Goal: Information Seeking & Learning: Learn about a topic

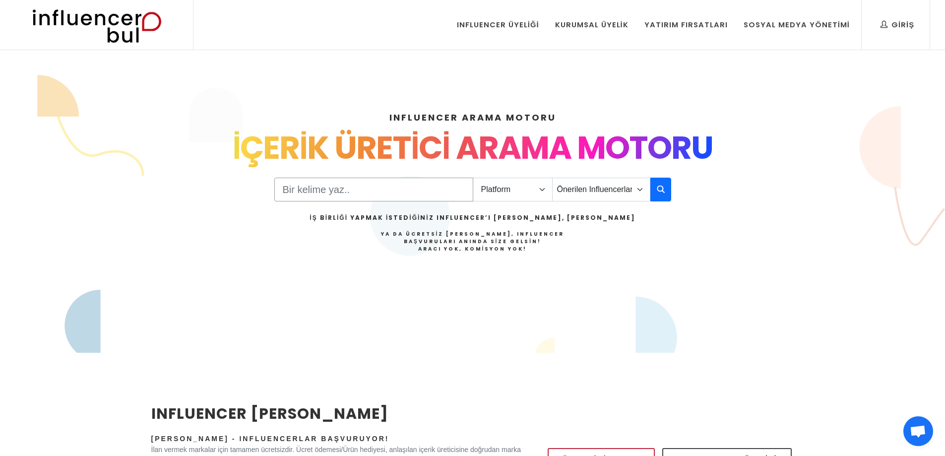
click at [326, 185] on input "Search" at bounding box center [373, 190] width 199 height 24
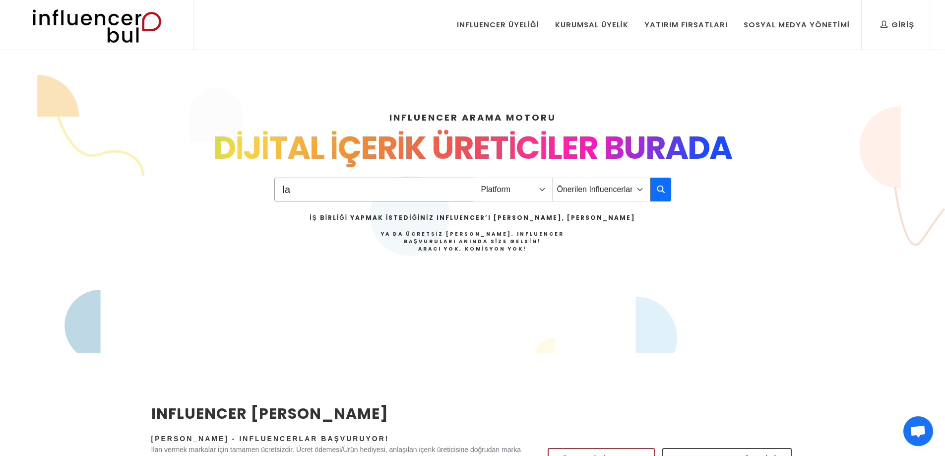
type input "l"
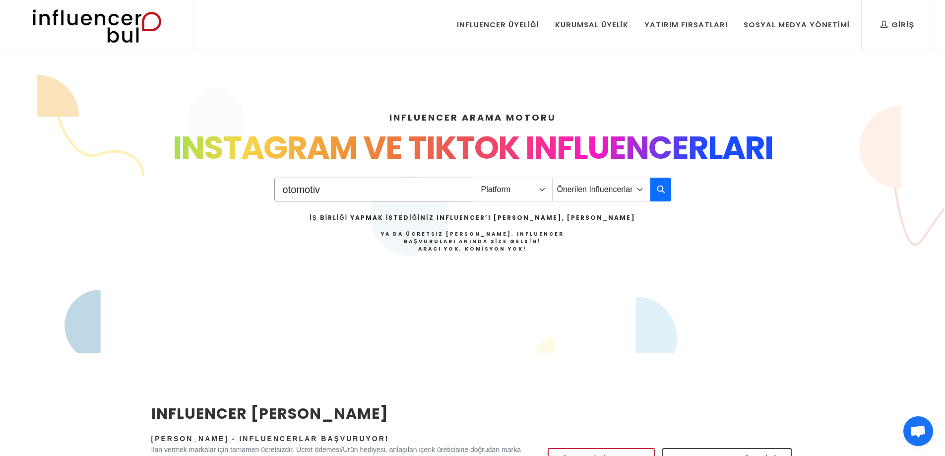
type input "otomotiv"
click at [519, 191] on select "Platform Instagram Facebook Youtube Tiktok Twitter Twitch" at bounding box center [513, 190] width 80 height 24
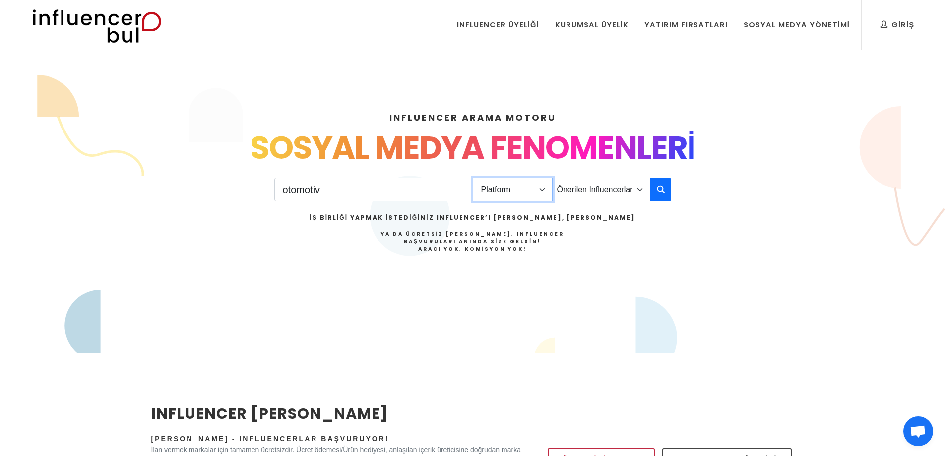
select select "1"
click at [473, 178] on select "Platform Instagram Facebook Youtube Tiktok Twitter Twitch" at bounding box center [513, 190] width 80 height 24
click at [607, 188] on select "Önerilen Influencerlar Aile & Çocuk & Ebeveyn Alışveriş & Giyim & Aksesuar Arab…" at bounding box center [601, 190] width 98 height 24
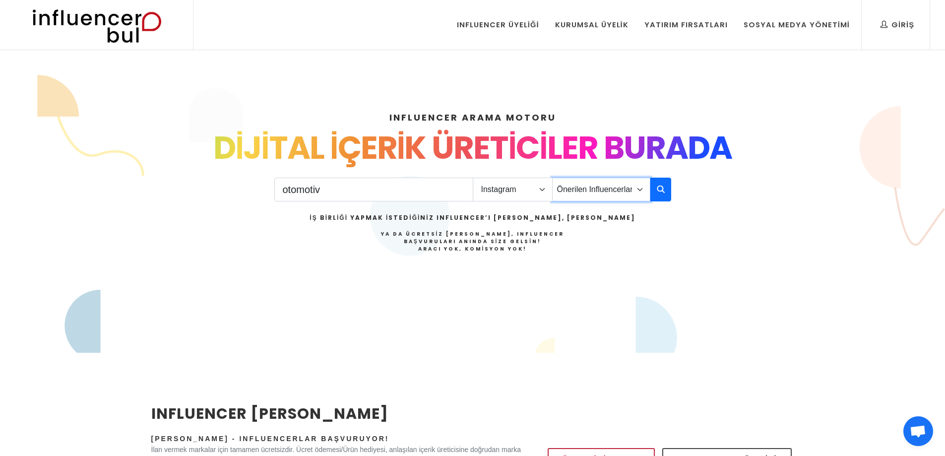
select select "3"
click at [552, 178] on select "Önerilen Influencerlar Aile & Çocuk & Ebeveyn Alışveriş & Giyim & Aksesuar Arab…" at bounding box center [601, 190] width 98 height 24
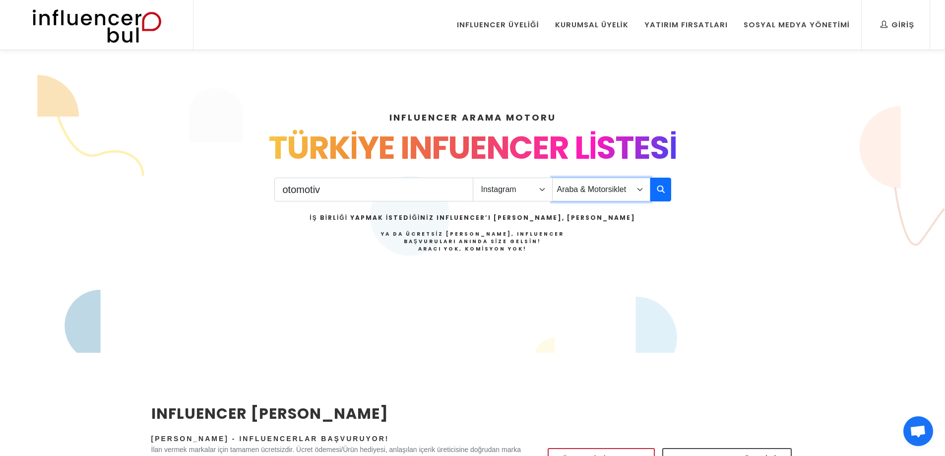
scroll to position [50, 0]
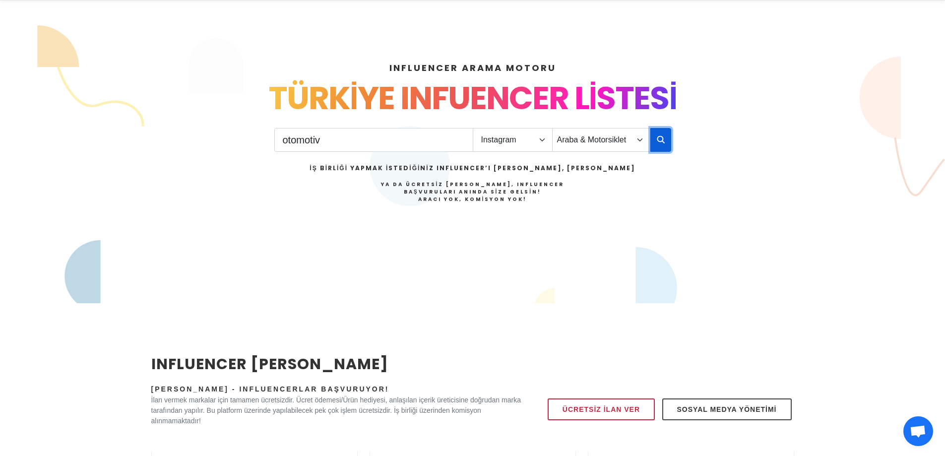
click at [657, 142] on icon "button" at bounding box center [661, 139] width 8 height 12
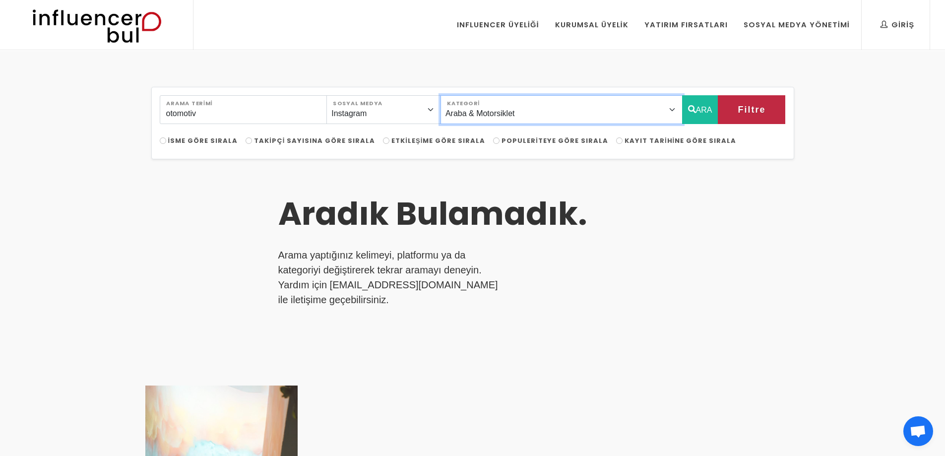
click at [668, 109] on select "Önerilen Influencerlar Aile & [PERSON_NAME] & [PERSON_NAME] [PERSON_NAME] & Giy…" at bounding box center [562, 109] width 242 height 29
select select "0"
click at [463, 95] on select "Önerilen Influencerlar Aile & [PERSON_NAME] & [PERSON_NAME] [PERSON_NAME] & Giy…" at bounding box center [562, 109] width 242 height 29
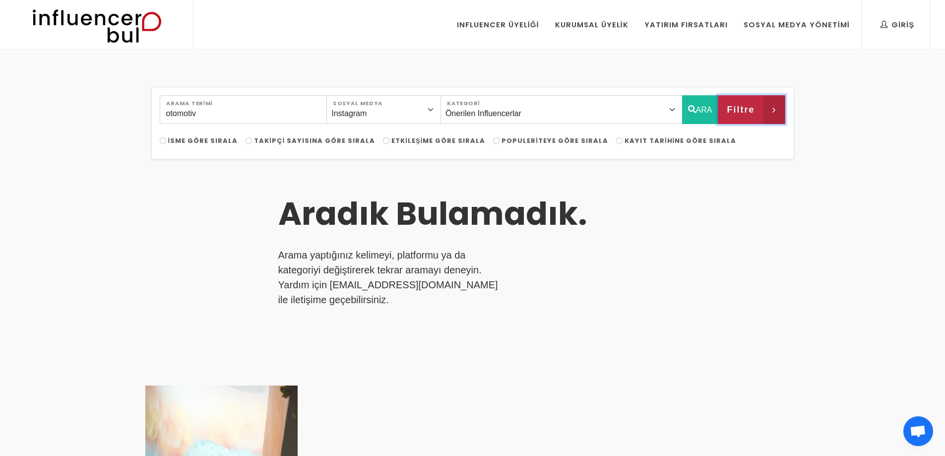
click at [743, 103] on span "Filtre" at bounding box center [741, 109] width 28 height 17
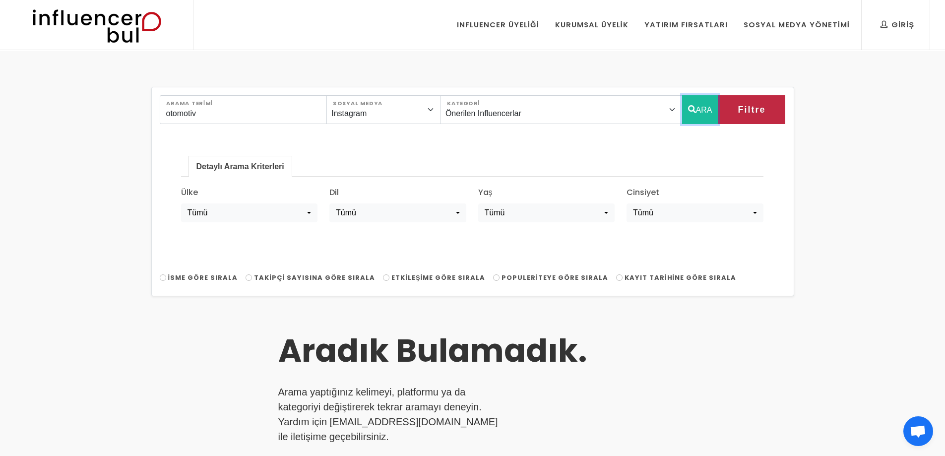
click at [693, 106] on icon "button" at bounding box center [692, 109] width 8 height 12
click at [235, 114] on input "otomotiv" at bounding box center [244, 109] width 168 height 29
drag, startPoint x: 235, startPoint y: 114, endPoint x: 142, endPoint y: 121, distance: 93.0
click at [142, 121] on div "otomotiv Arama Terimi Instagram Facebook Youtube Tiktok Twitter Twitch Sosyal M…" at bounding box center [472, 438] width 945 height 774
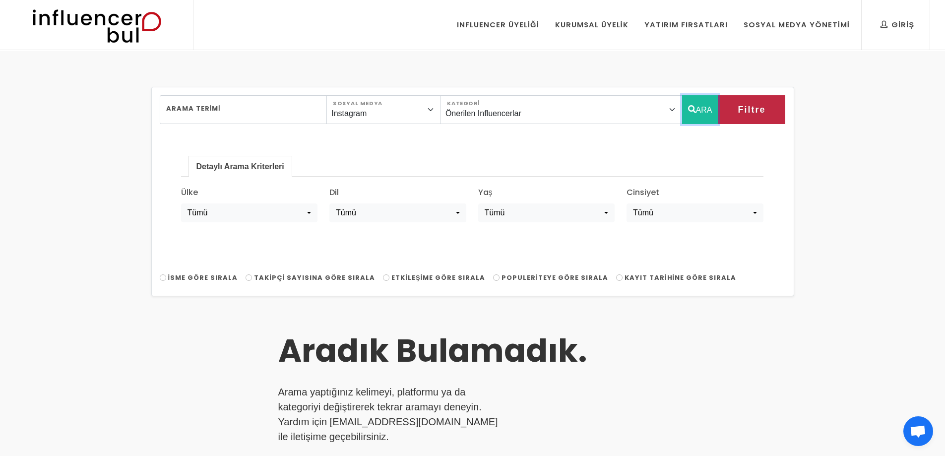
click at [713, 112] on button "ARA" at bounding box center [700, 109] width 36 height 29
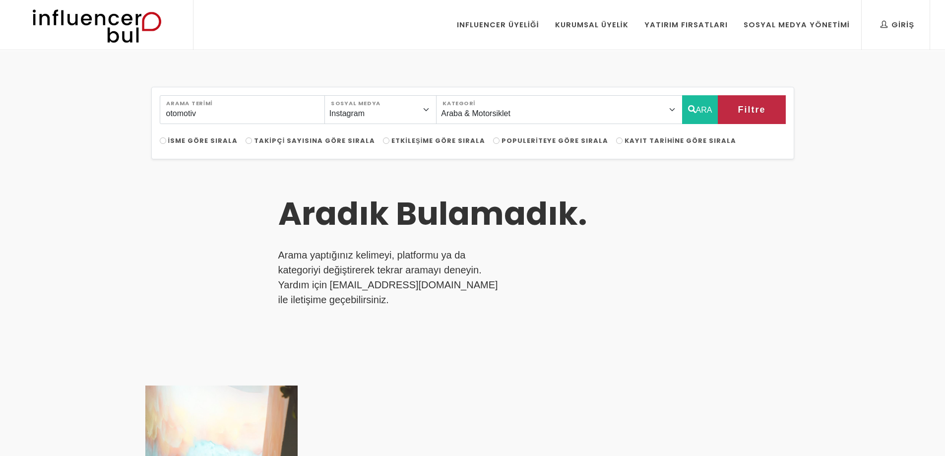
select select "3"
drag, startPoint x: 208, startPoint y: 116, endPoint x: 155, endPoint y: 116, distance: 53.1
click at [155, 116] on div "otomotiv Arama Terimi Instagram Facebook Youtube Tiktok Twitter Twitch Sosyal M…" at bounding box center [473, 115] width 638 height 41
click at [700, 109] on button "ARA" at bounding box center [700, 109] width 36 height 29
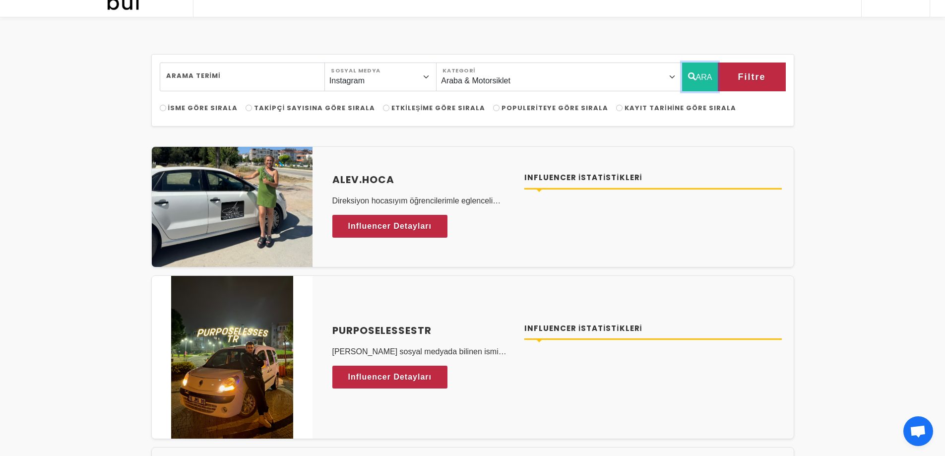
scroll to position [99, 0]
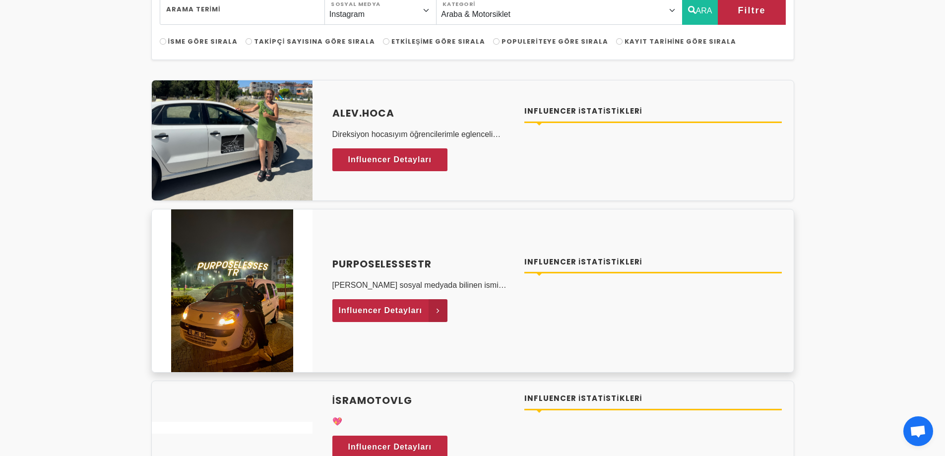
click at [395, 314] on span "Influencer Detayları" at bounding box center [381, 310] width 84 height 15
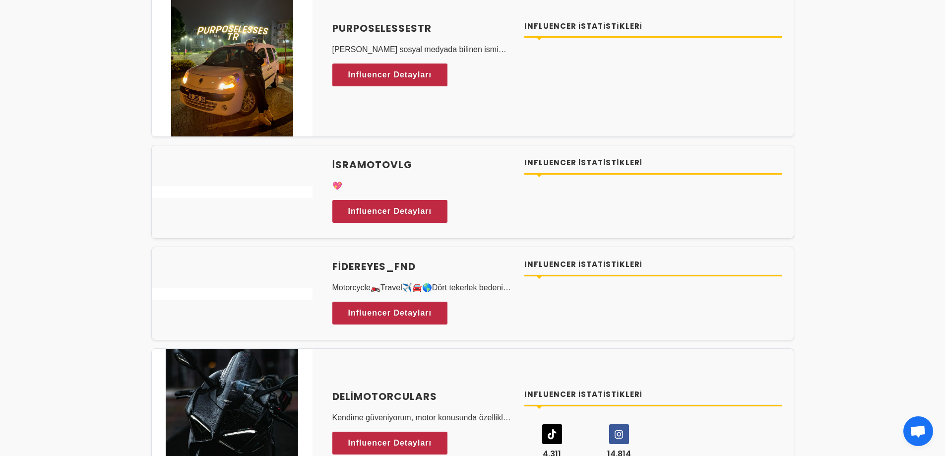
scroll to position [198, 0]
